Goal: Information Seeking & Learning: Learn about a topic

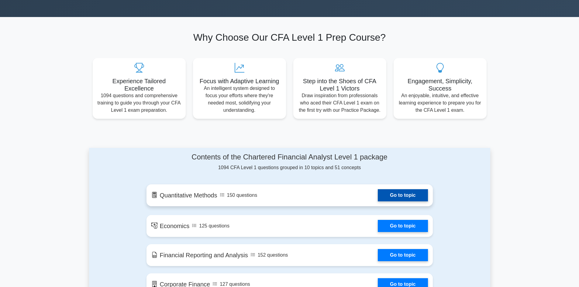
scroll to position [213, 0]
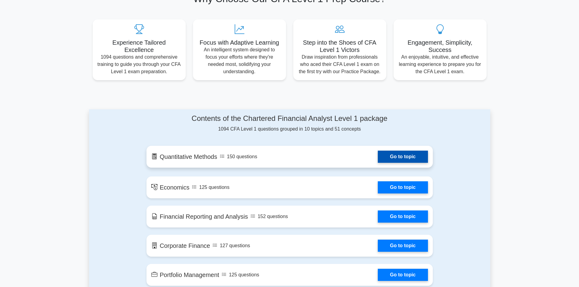
click at [381, 158] on link "Go to topic" at bounding box center [403, 157] width 50 height 12
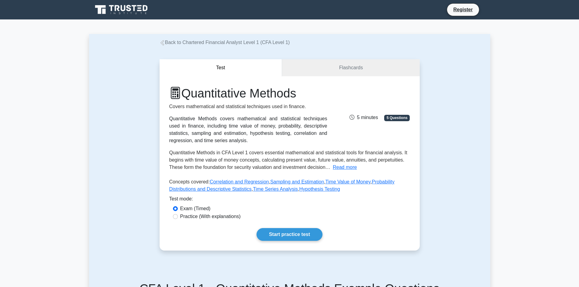
click at [228, 220] on label "Practice (With explanations)" at bounding box center [210, 216] width 60 height 7
click at [178, 219] on input "Practice (With explanations)" at bounding box center [175, 216] width 5 height 5
radio input "true"
click at [310, 238] on link "Start practice test" at bounding box center [290, 234] width 66 height 13
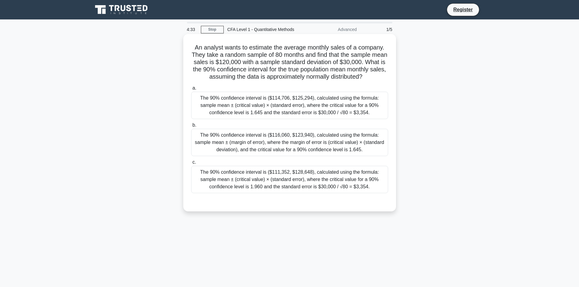
click at [310, 151] on div "The 90% confidence interval is ($116,060, $123,940), calculated using the formu…" at bounding box center [289, 142] width 197 height 27
click at [191, 127] on input "b. The 90% confidence interval is ($116,060, $123,940), calculated using the fo…" at bounding box center [191, 125] width 0 height 4
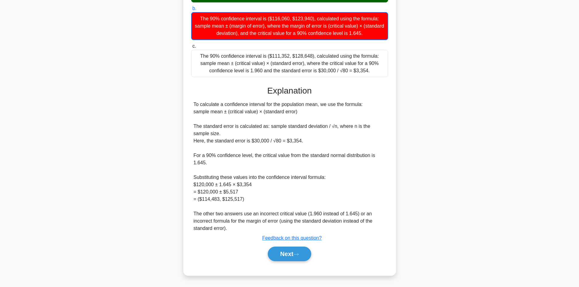
scroll to position [124, 0]
click at [278, 255] on button "Next" at bounding box center [289, 254] width 43 height 15
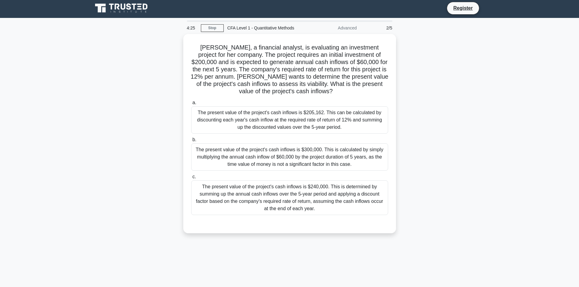
scroll to position [0, 0]
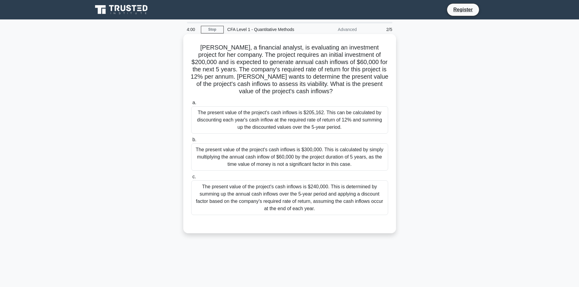
click at [316, 126] on div "The present value of the project's cash inflows is $205,162. This can be calcul…" at bounding box center [289, 119] width 197 height 27
click at [191, 105] on input "a. The present value of the project's cash inflows is $205,162. This can be cal…" at bounding box center [191, 103] width 0 height 4
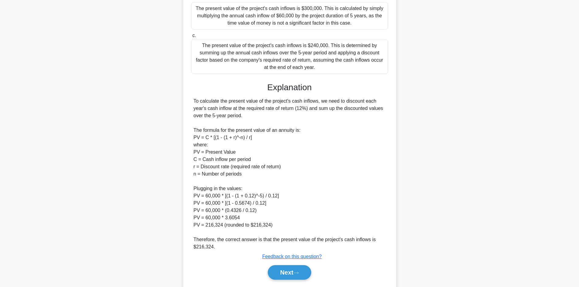
scroll to position [152, 0]
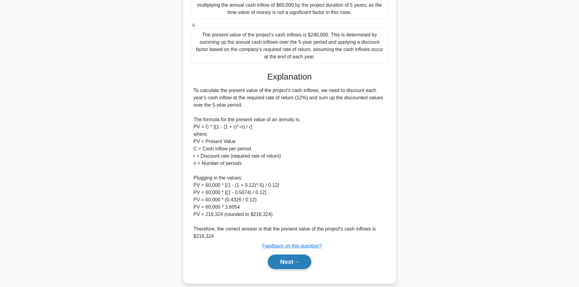
click at [285, 259] on button "Next" at bounding box center [289, 262] width 43 height 15
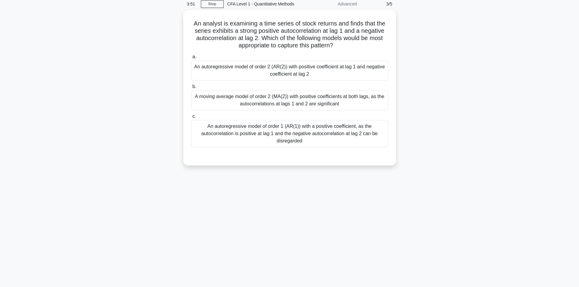
scroll to position [0, 0]
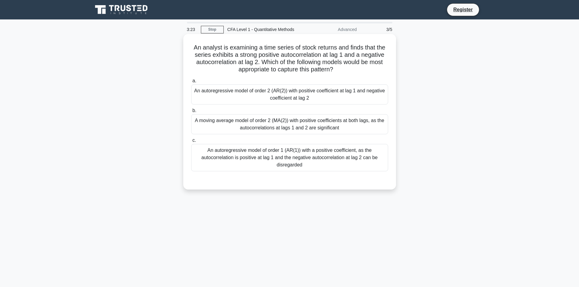
click at [302, 120] on div "A moving average model of order 2 (MA(2)) with positive coefficients at both la…" at bounding box center [289, 124] width 197 height 20
click at [191, 113] on input "b. A moving average model of order 2 (MA(2)) with positive coefficients at both…" at bounding box center [191, 111] width 0 height 4
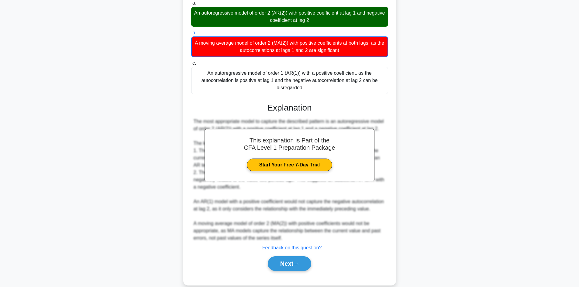
scroll to position [91, 0]
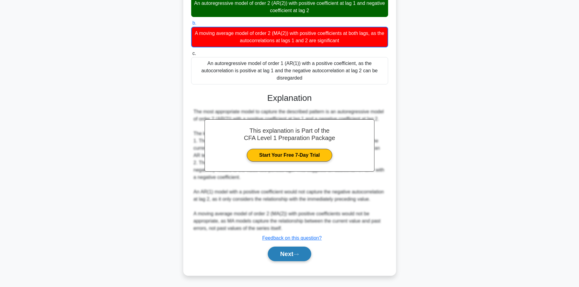
click at [286, 257] on button "Next" at bounding box center [289, 254] width 43 height 15
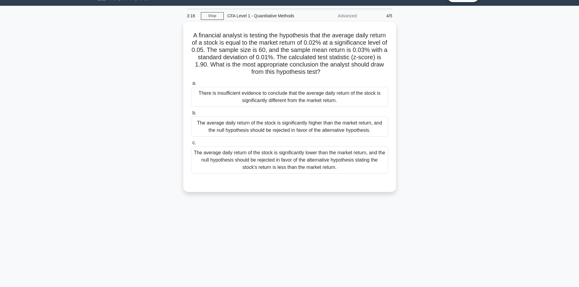
scroll to position [0, 0]
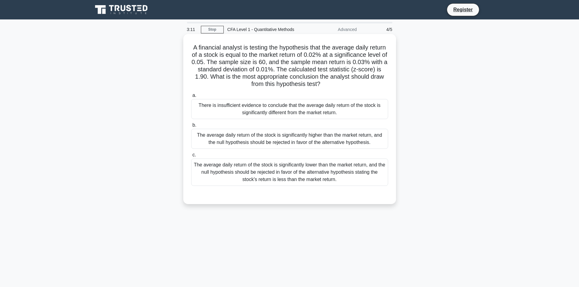
click at [309, 168] on div "The average daily return of the stock is significantly lower than the market re…" at bounding box center [289, 172] width 197 height 27
click at [191, 157] on input "c. The average daily return of the stock is significantly lower than the market…" at bounding box center [191, 155] width 0 height 4
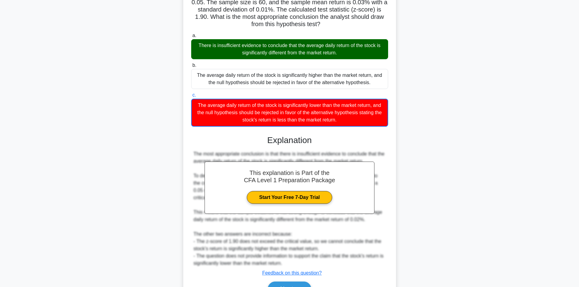
scroll to position [95, 0]
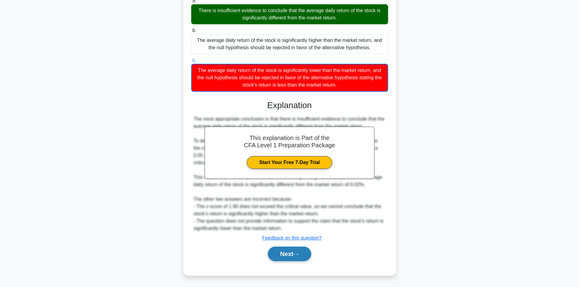
click at [288, 253] on button "Next" at bounding box center [289, 254] width 43 height 15
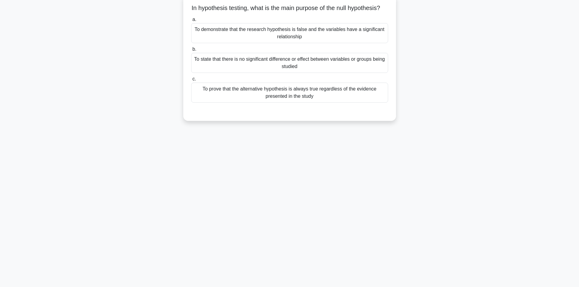
scroll to position [0, 0]
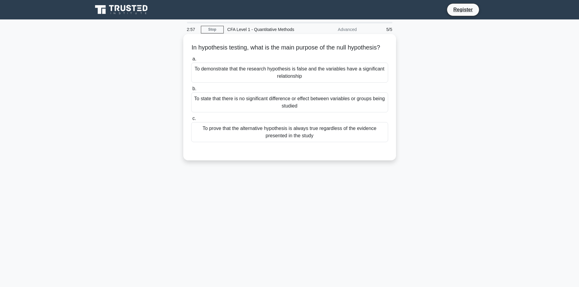
click at [330, 76] on div "To demonstrate that the research hypothesis is false and the variables have a s…" at bounding box center [289, 73] width 197 height 20
click at [191, 61] on input "a. To demonstrate that the research hypothesis is false and the variables have …" at bounding box center [191, 59] width 0 height 4
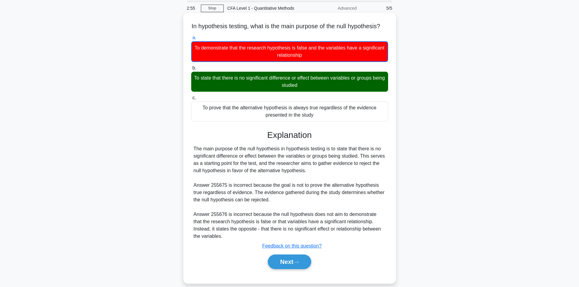
scroll to position [41, 0]
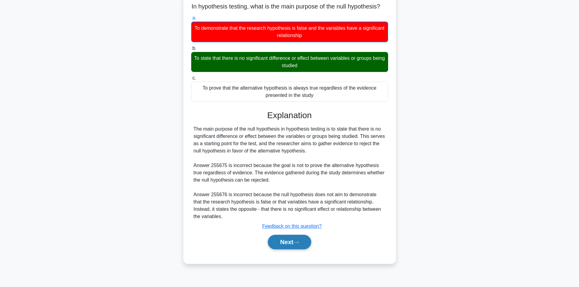
click at [286, 249] on button "Next" at bounding box center [289, 242] width 43 height 15
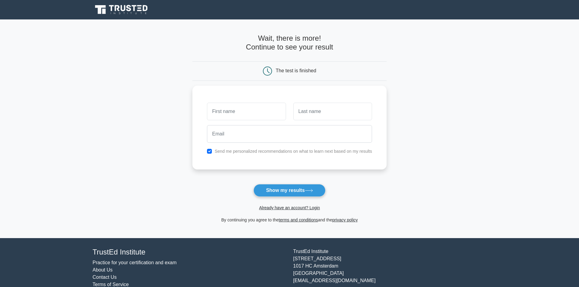
click at [98, 6] on icon at bounding box center [100, 9] width 11 height 9
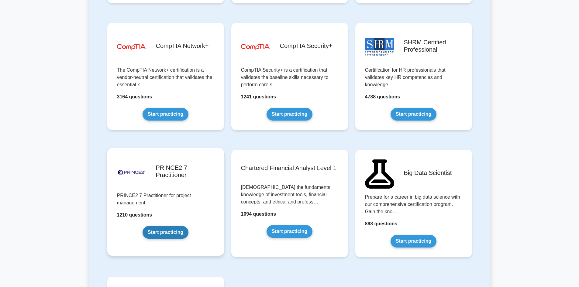
scroll to position [1246, 0]
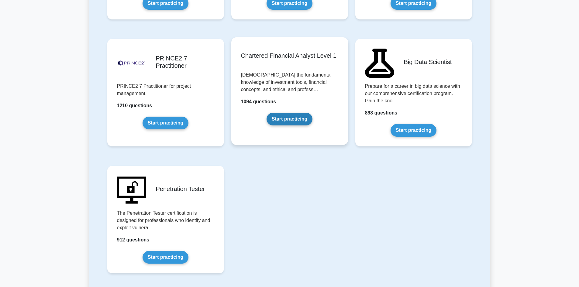
click at [272, 113] on link "Start practicing" at bounding box center [290, 119] width 46 height 13
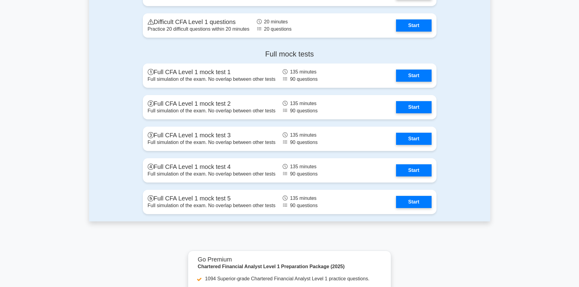
scroll to position [729, 0]
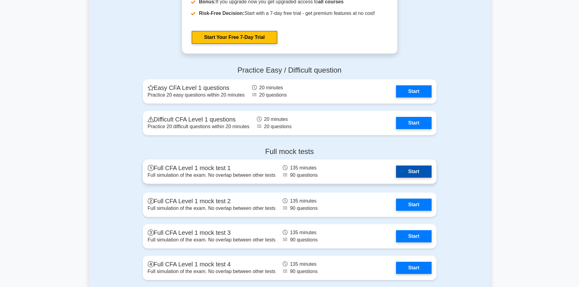
click at [408, 169] on link "Start" at bounding box center [413, 172] width 35 height 12
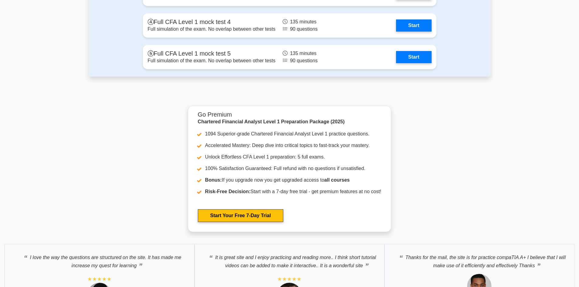
scroll to position [973, 0]
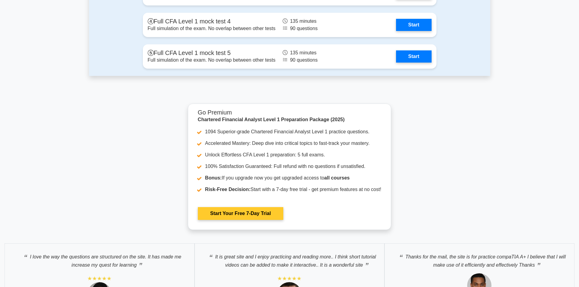
click at [265, 216] on link "Start Your Free 7-Day Trial" at bounding box center [240, 213] width 85 height 13
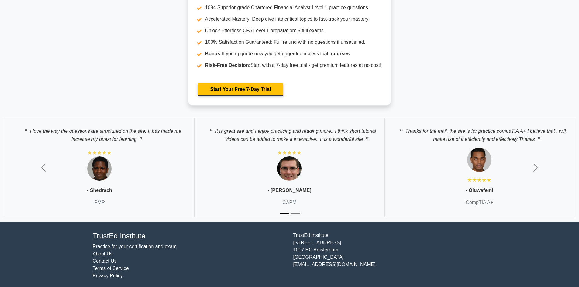
scroll to position [1100, 0]
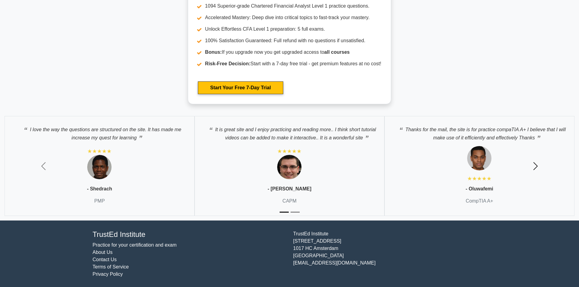
click at [535, 169] on span "button" at bounding box center [536, 166] width 10 height 10
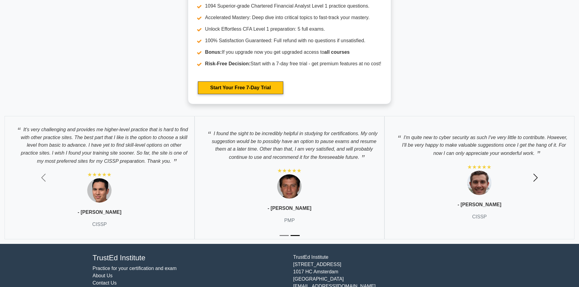
click at [535, 169] on button "Next" at bounding box center [535, 178] width 87 height 133
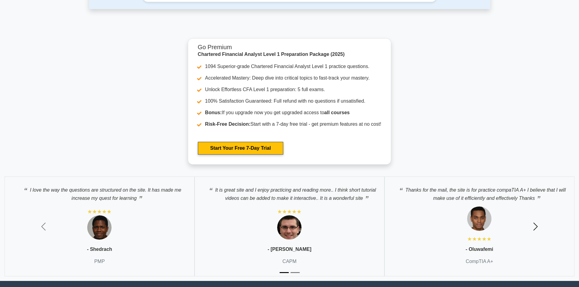
scroll to position [948, 0]
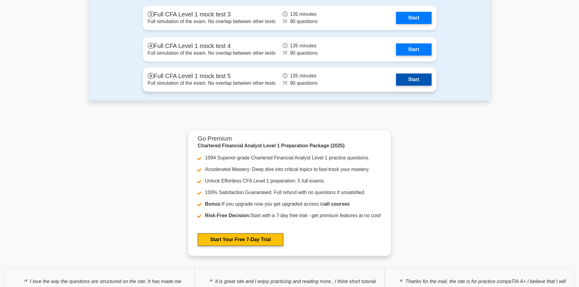
click at [419, 81] on link "Start" at bounding box center [413, 80] width 35 height 12
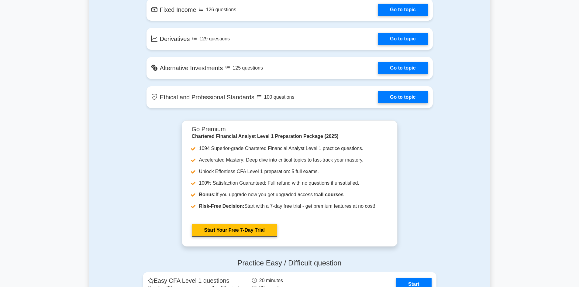
scroll to position [522, 0]
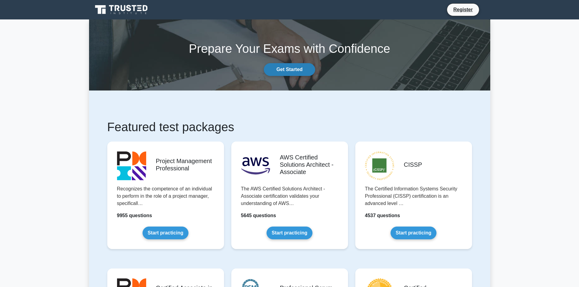
click at [309, 70] on link "Get Started" at bounding box center [289, 69] width 51 height 13
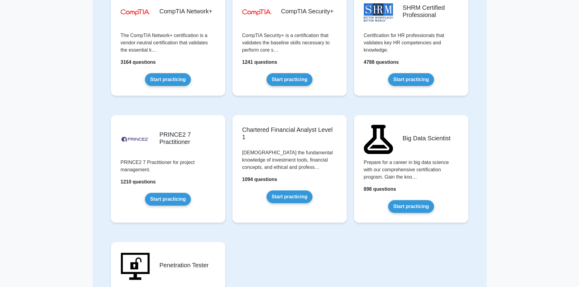
scroll to position [1155, 0]
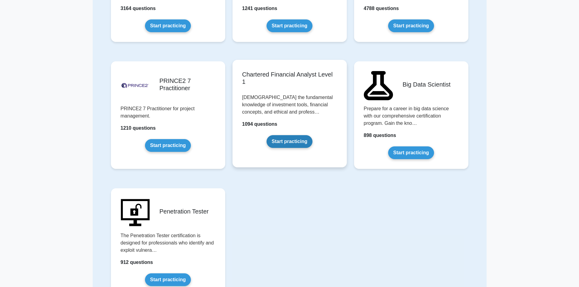
click at [298, 148] on link "Start practicing" at bounding box center [290, 141] width 46 height 13
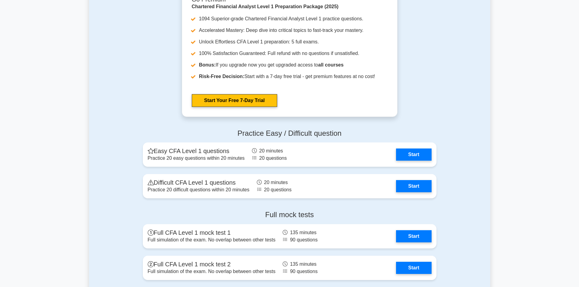
scroll to position [699, 0]
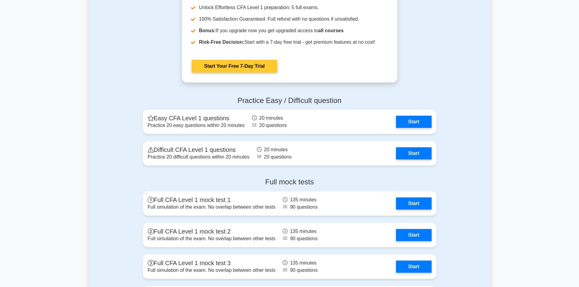
click at [246, 67] on link "Start Your Free 7-Day Trial" at bounding box center [234, 66] width 85 height 13
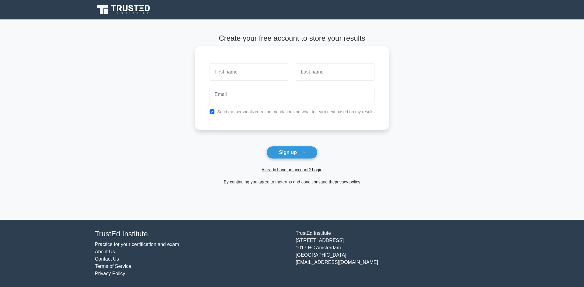
click at [246, 80] on input "text" at bounding box center [248, 72] width 79 height 18
type input "a"
type input "[PERSON_NAME]"
type input "F"
type input "Iulian"
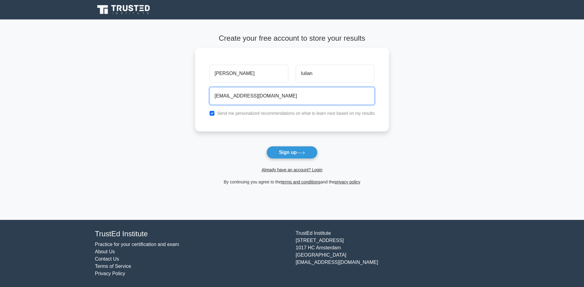
type input "andrei.econt@gmail.com"
click at [256, 141] on form "Create your free account to store your results Andrei Iulian andrei.econt@gmail…" at bounding box center [292, 110] width 194 height 152
click at [213, 112] on input "checkbox" at bounding box center [211, 111] width 5 height 5
checkbox input "false"
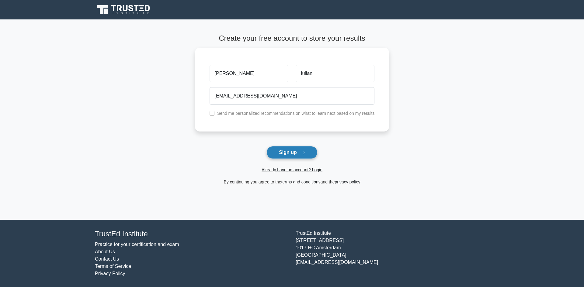
click at [276, 147] on button "Sign up" at bounding box center [291, 152] width 51 height 13
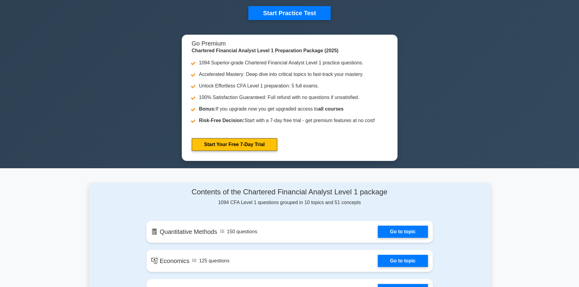
scroll to position [213, 0]
